Goal: Check status: Check status

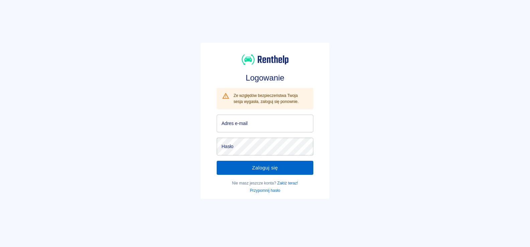
type input "[EMAIL_ADDRESS][DOMAIN_NAME]"
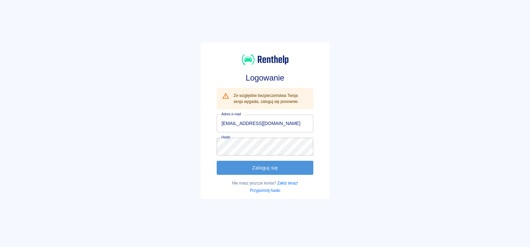
click at [256, 164] on button "Zaloguj się" at bounding box center [265, 168] width 96 height 14
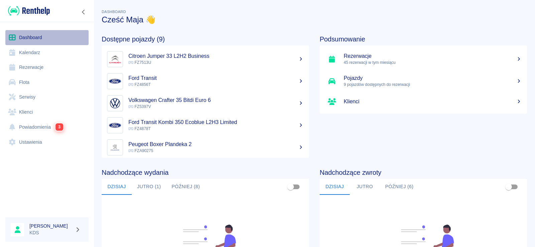
click at [43, 38] on link "Dashboard" at bounding box center [46, 37] width 83 height 15
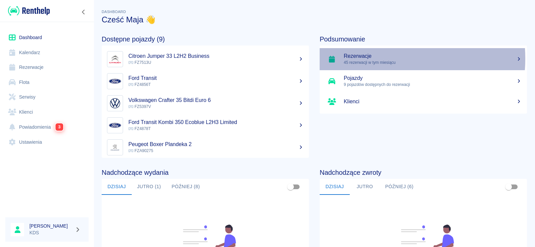
click at [371, 59] on h5 "Rezerwacje" at bounding box center [433, 56] width 178 height 7
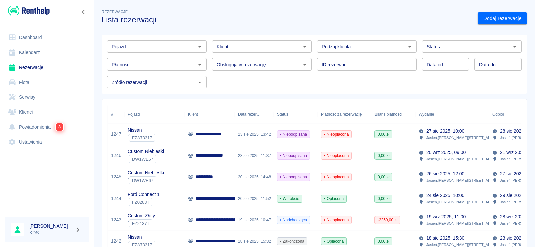
click at [35, 36] on link "Dashboard" at bounding box center [46, 37] width 83 height 15
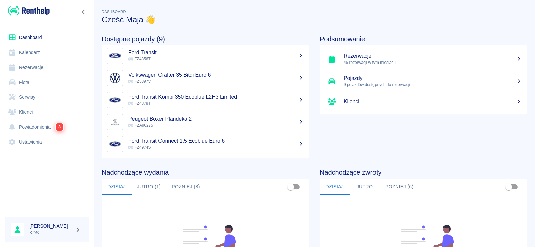
scroll to position [92, 0]
click at [151, 184] on button "Jutro (1)" at bounding box center [149, 187] width 34 height 16
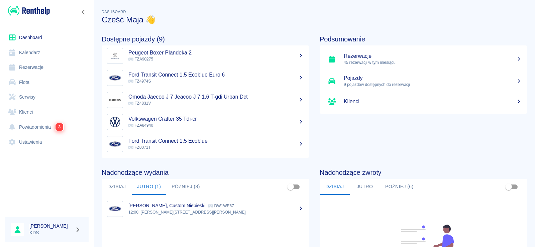
click at [39, 50] on link "Kalendarz" at bounding box center [46, 52] width 83 height 15
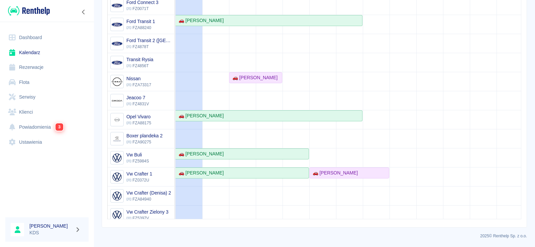
scroll to position [82, 0]
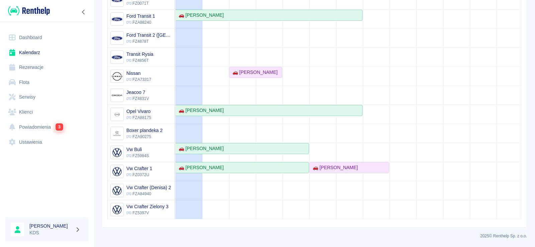
click at [339, 71] on td at bounding box center [349, 57] width 27 height 324
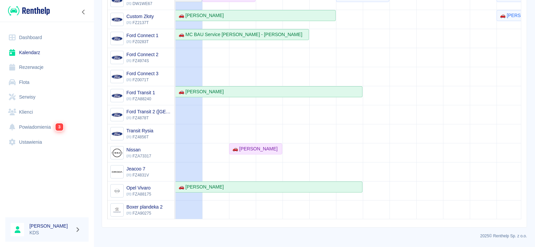
scroll to position [0, 0]
